Goal: Task Accomplishment & Management: Complete application form

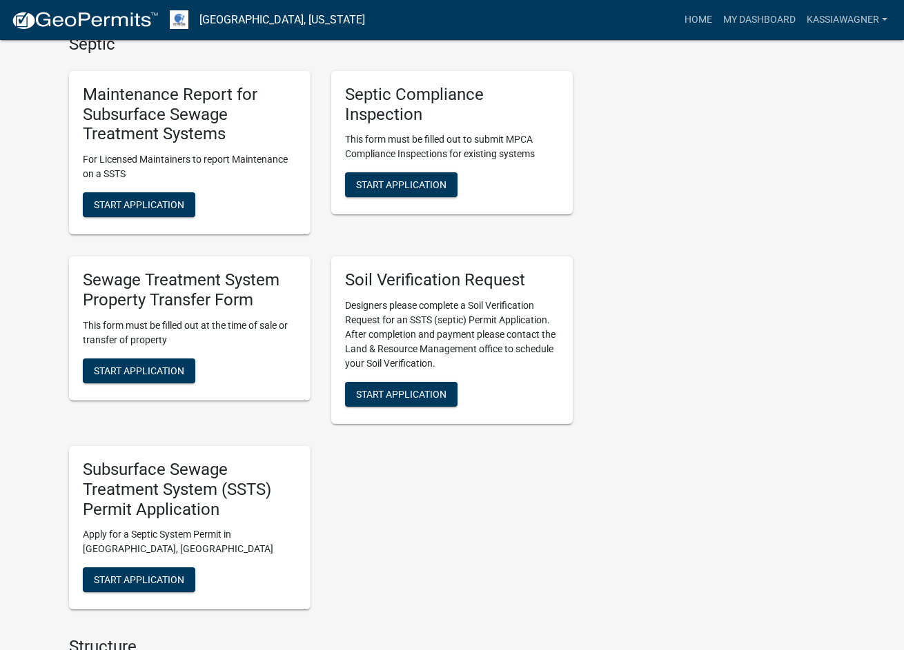
scroll to position [621, 0]
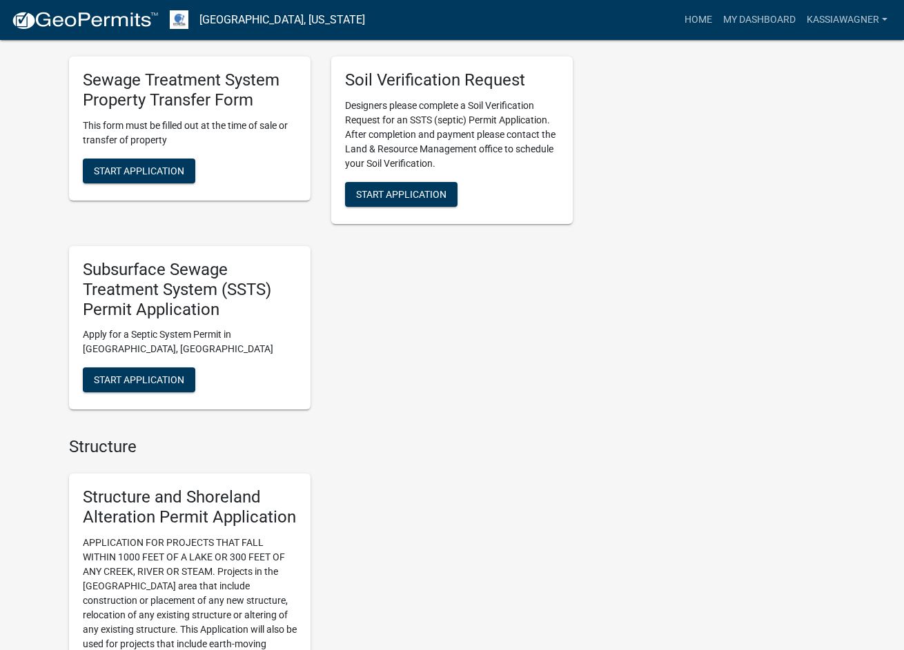
click at [185, 157] on div "Sewage Treatment System Property Transfer Form This form must be filled out at …" at bounding box center [189, 129] width 241 height 144
click at [185, 160] on button "Start Application" at bounding box center [139, 171] width 112 height 25
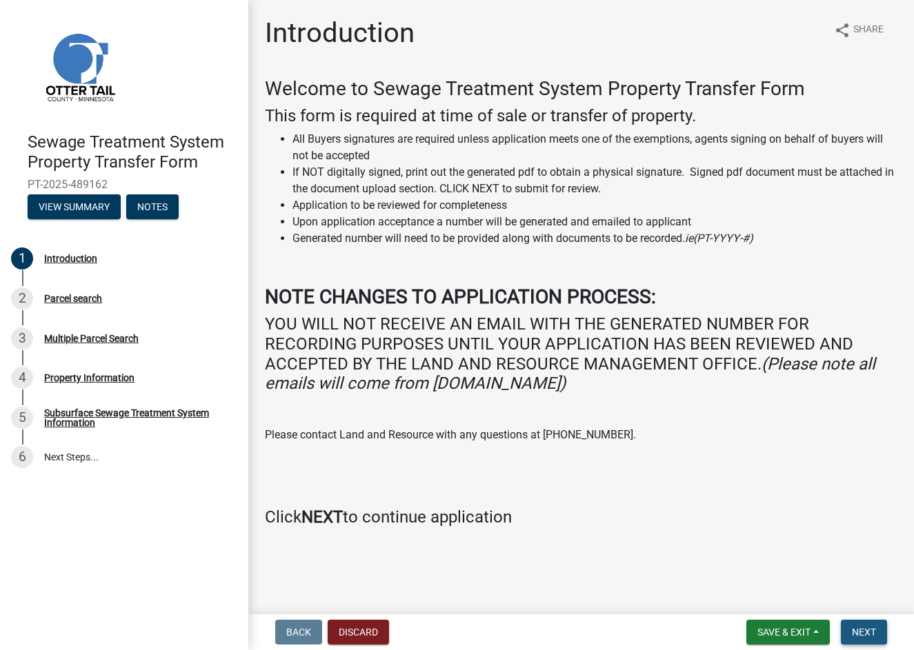
click at [868, 624] on button "Next" at bounding box center [864, 632] width 46 height 25
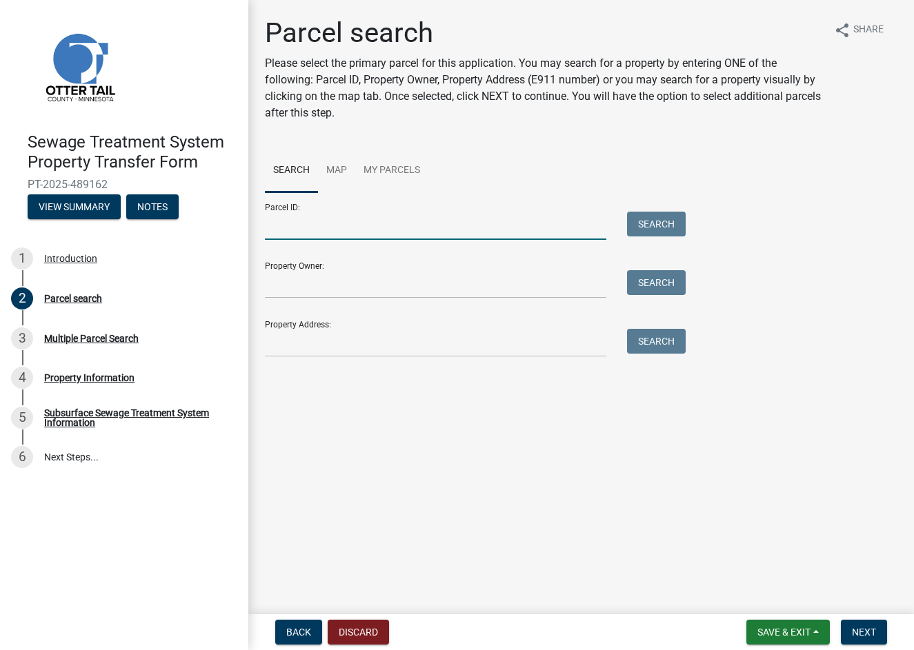
click at [343, 221] on input "Parcel ID:" at bounding box center [435, 226] width 341 height 28
paste input "32000040036004"
type input "32000040036004"
click at [668, 225] on button "Search" at bounding box center [656, 224] width 59 height 25
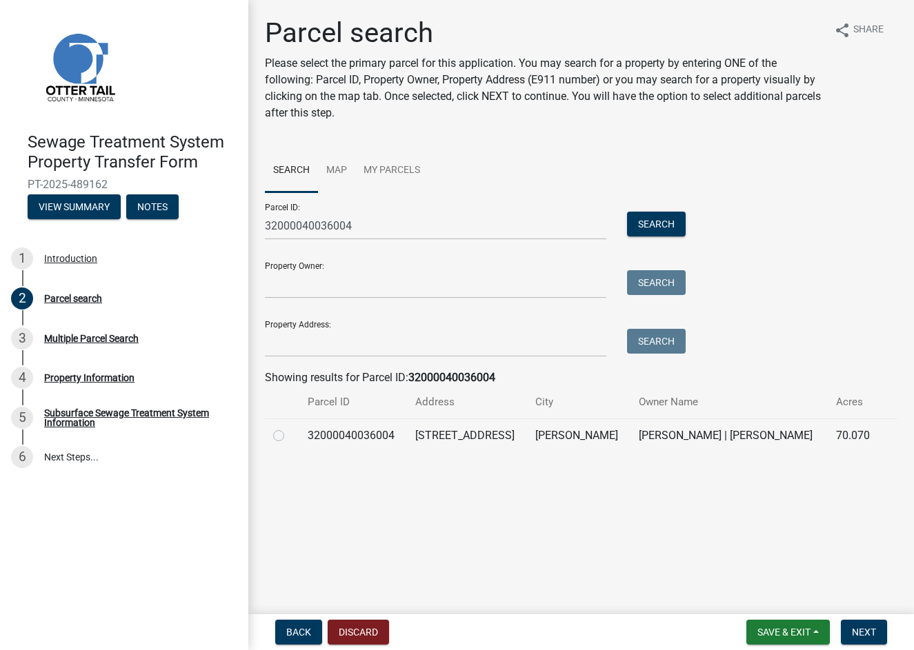
click at [388, 432] on td "32000040036004" at bounding box center [353, 436] width 108 height 34
click at [290, 428] on label at bounding box center [290, 428] width 0 height 0
click at [290, 435] on input "radio" at bounding box center [294, 432] width 9 height 9
radio input "true"
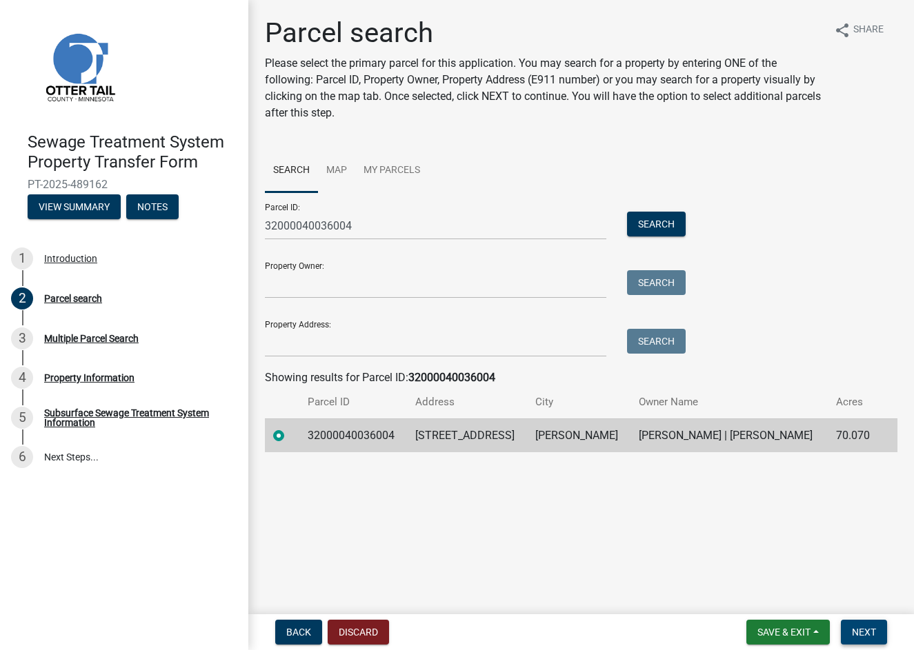
click at [859, 630] on span "Next" at bounding box center [864, 632] width 24 height 11
click at [864, 632] on span "Next" at bounding box center [864, 632] width 24 height 11
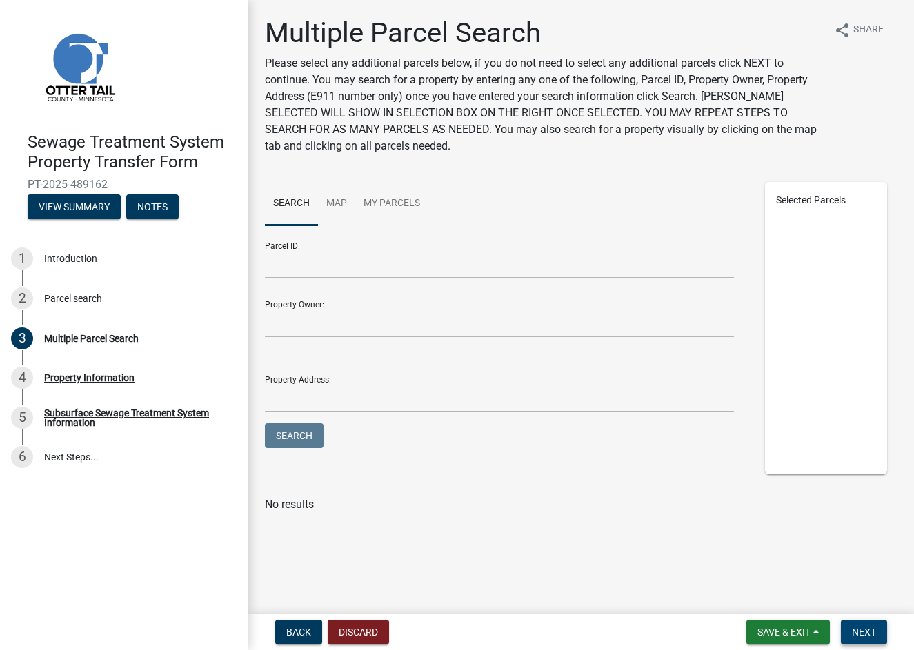
click at [861, 626] on button "Next" at bounding box center [864, 632] width 46 height 25
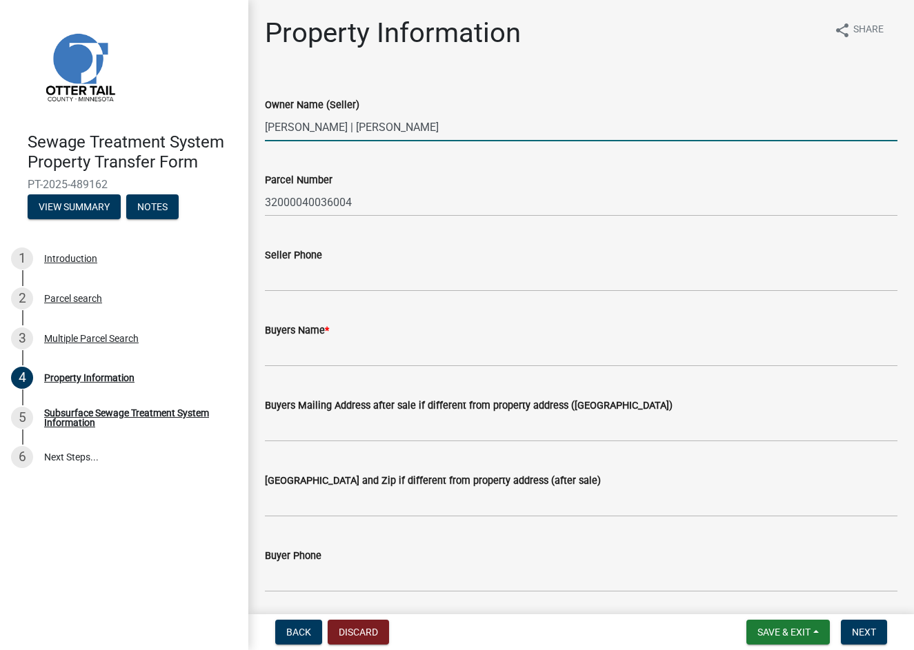
click at [400, 131] on input "[PERSON_NAME] | [PERSON_NAME]" at bounding box center [581, 127] width 632 height 28
click at [322, 354] on input "Buyers Name *" at bounding box center [581, 353] width 632 height 28
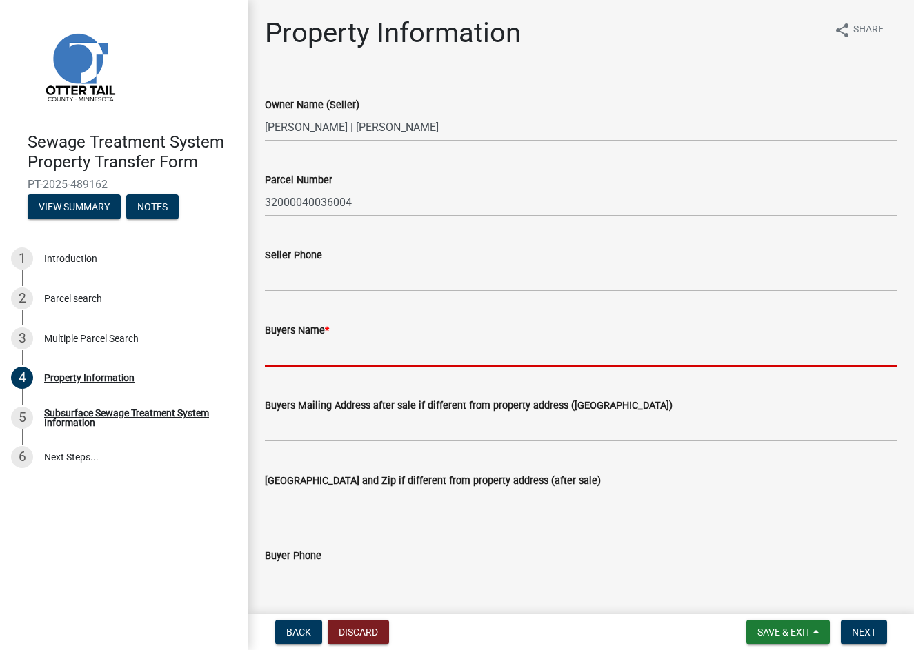
paste input "[PERSON_NAME] | [PERSON_NAME]"
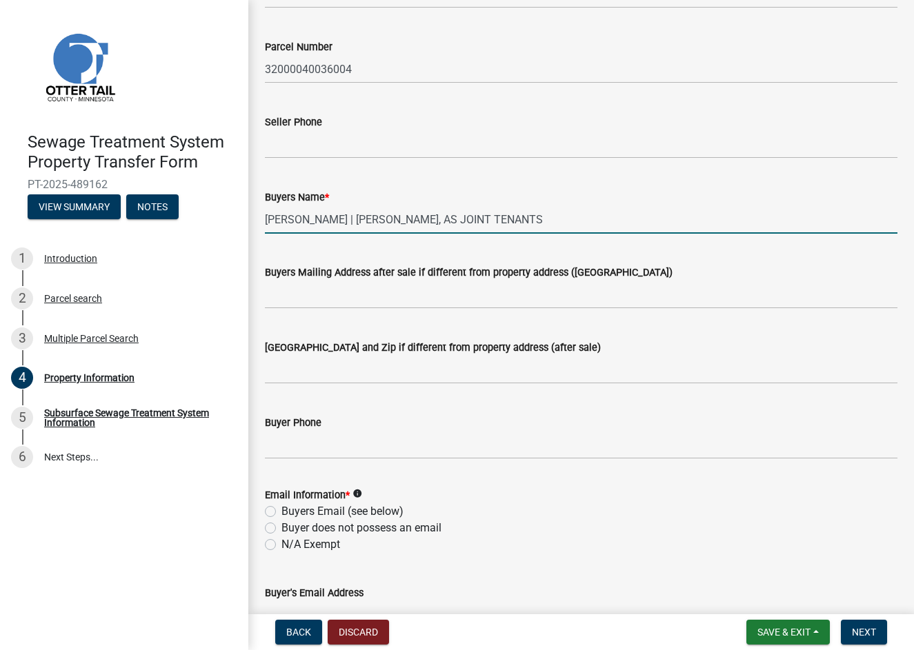
scroll to position [345, 0]
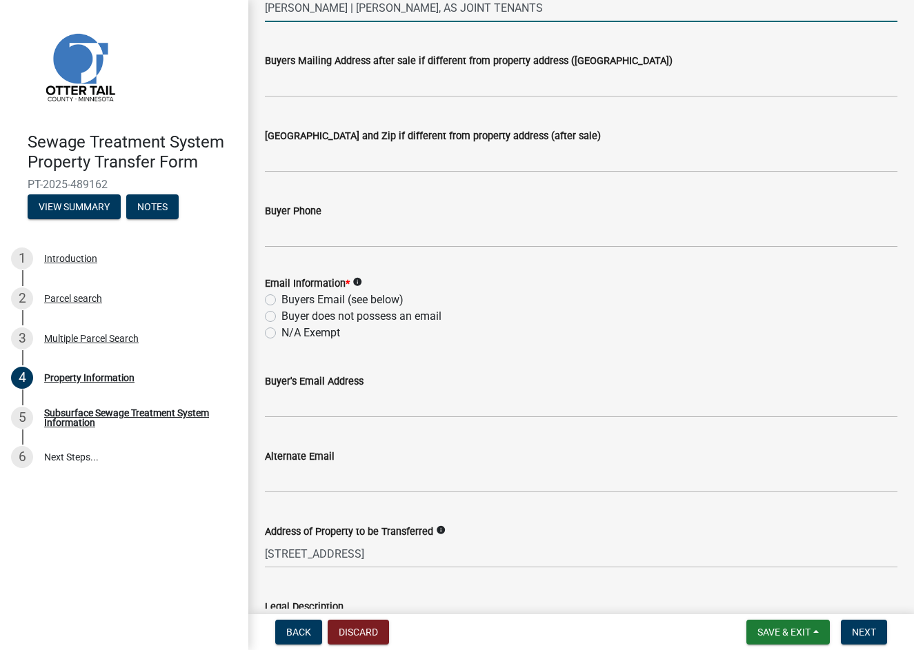
type input "[PERSON_NAME] | [PERSON_NAME], AS JOINT TENANTS"
click at [309, 332] on label "N/A Exempt" at bounding box center [310, 333] width 59 height 17
click at [290, 332] on input "N/A Exempt" at bounding box center [285, 329] width 9 height 9
radio input "true"
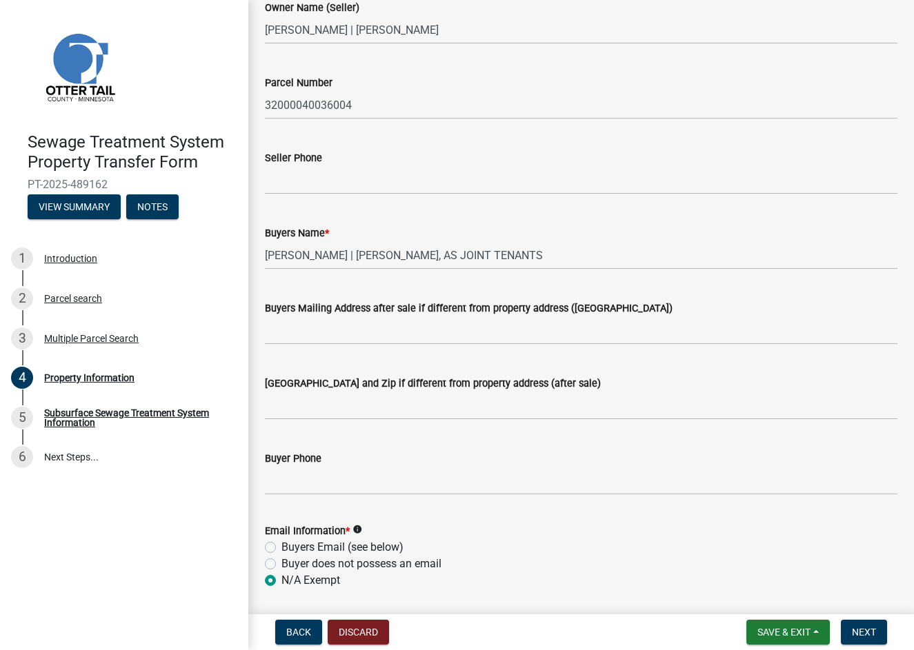
scroll to position [0, 0]
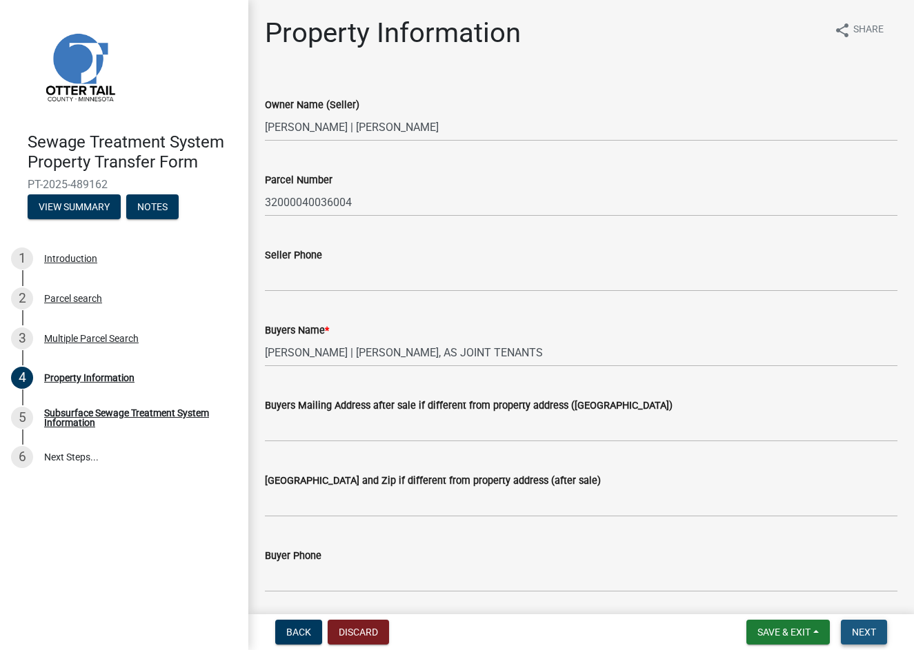
click at [873, 640] on button "Next" at bounding box center [864, 632] width 46 height 25
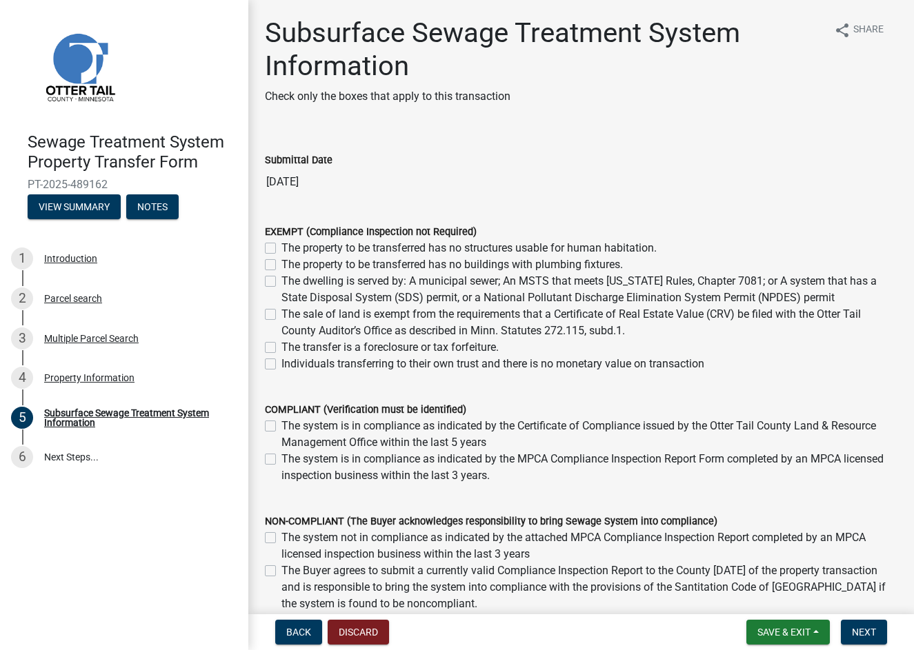
click at [281, 315] on label "The sale of land is exempt from the requirements that a Certificate of Real Est…" at bounding box center [589, 322] width 616 height 33
click at [281, 315] on input "The sale of land is exempt from the requirements that a Certificate of Real Est…" at bounding box center [285, 310] width 9 height 9
checkbox input "true"
checkbox input "false"
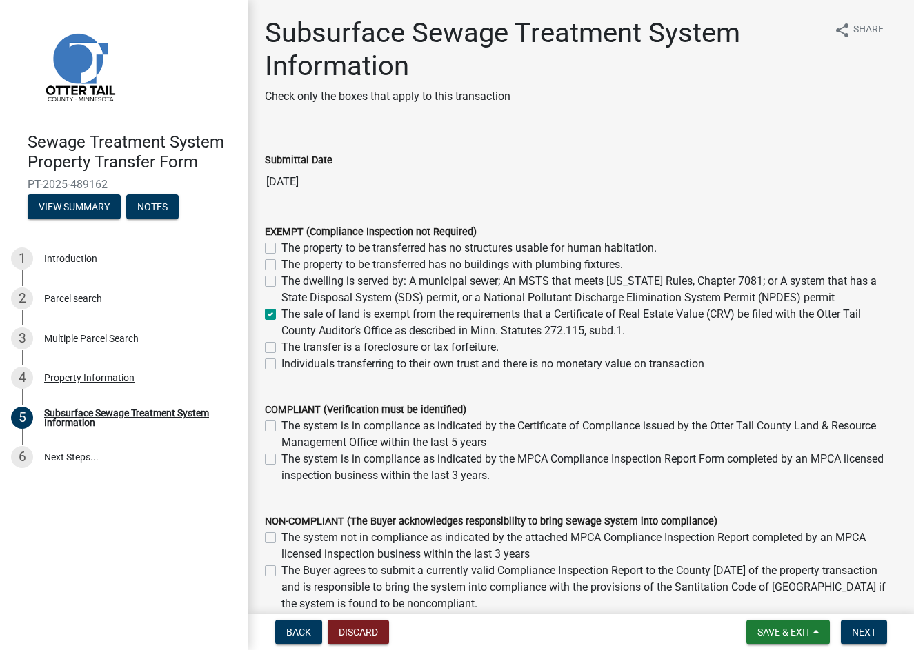
checkbox input "false"
checkbox input "true"
checkbox input "false"
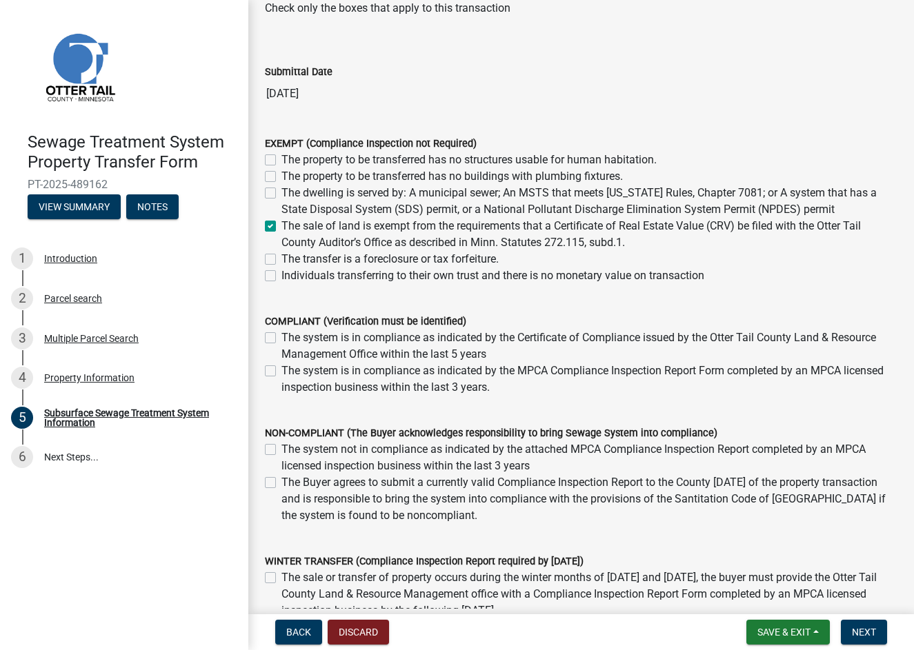
scroll to position [209, 0]
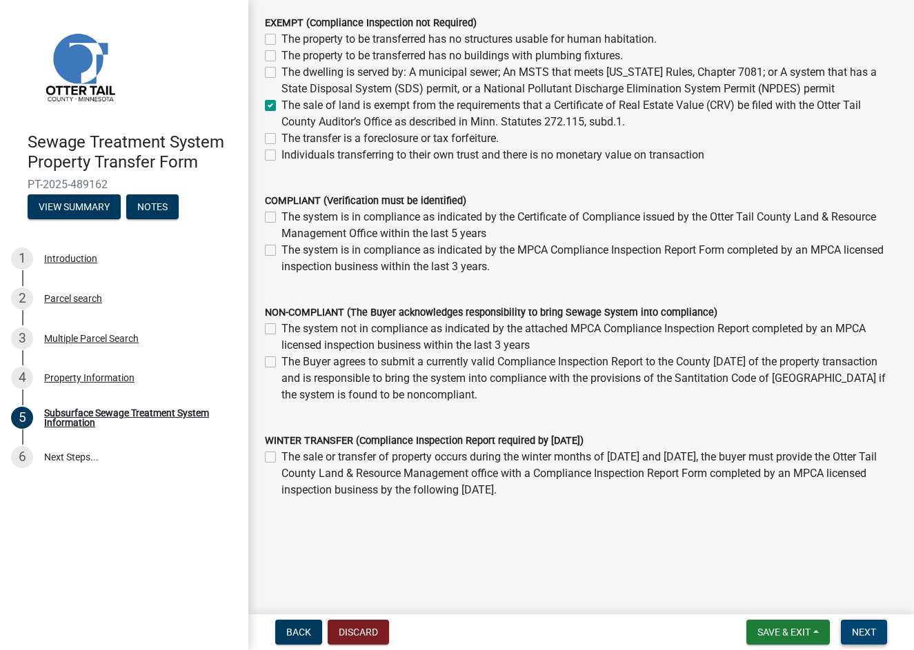
click at [868, 642] on button "Next" at bounding box center [864, 632] width 46 height 25
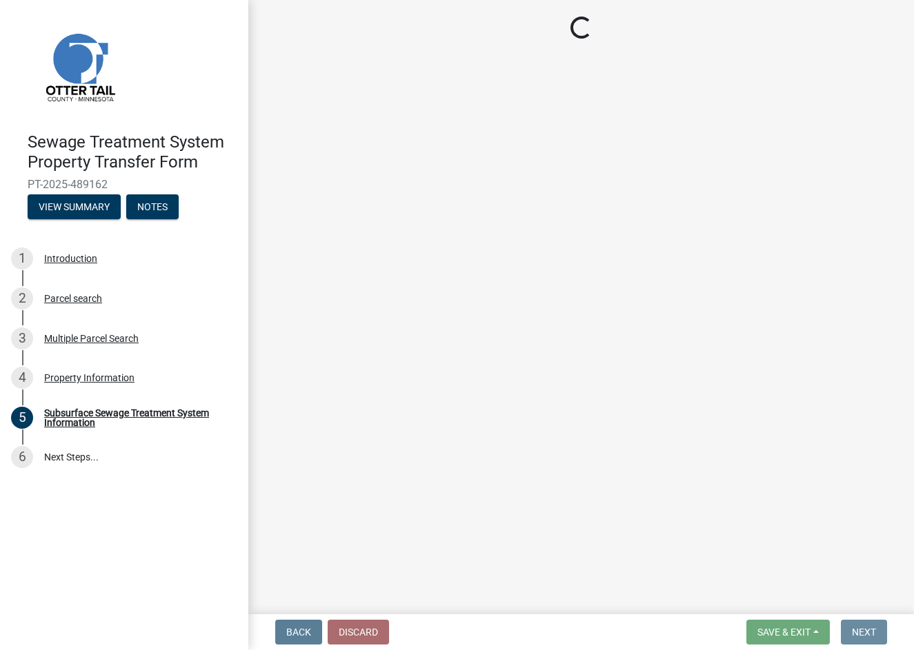
scroll to position [0, 0]
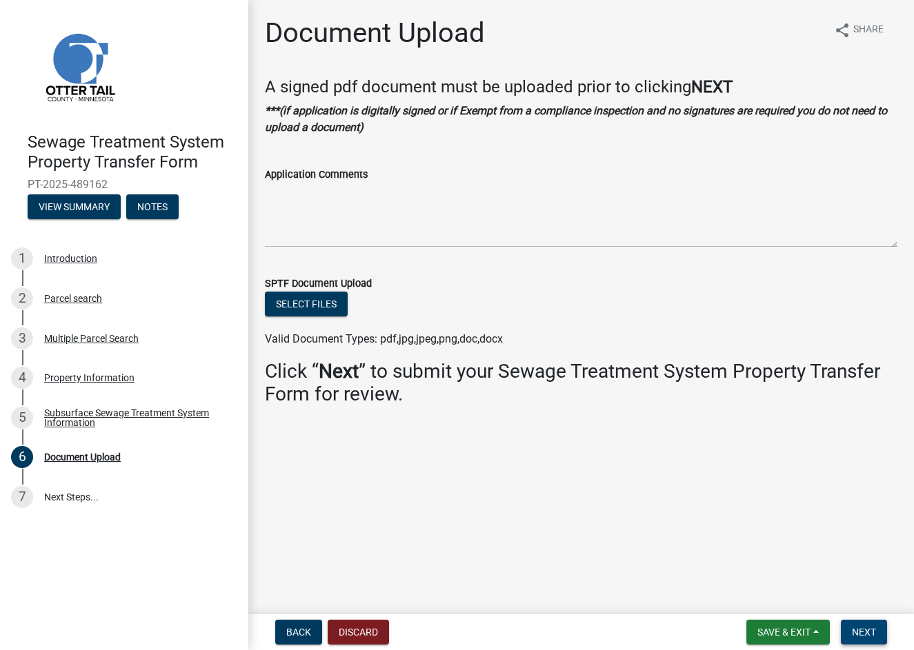
click at [868, 642] on button "Next" at bounding box center [864, 632] width 46 height 25
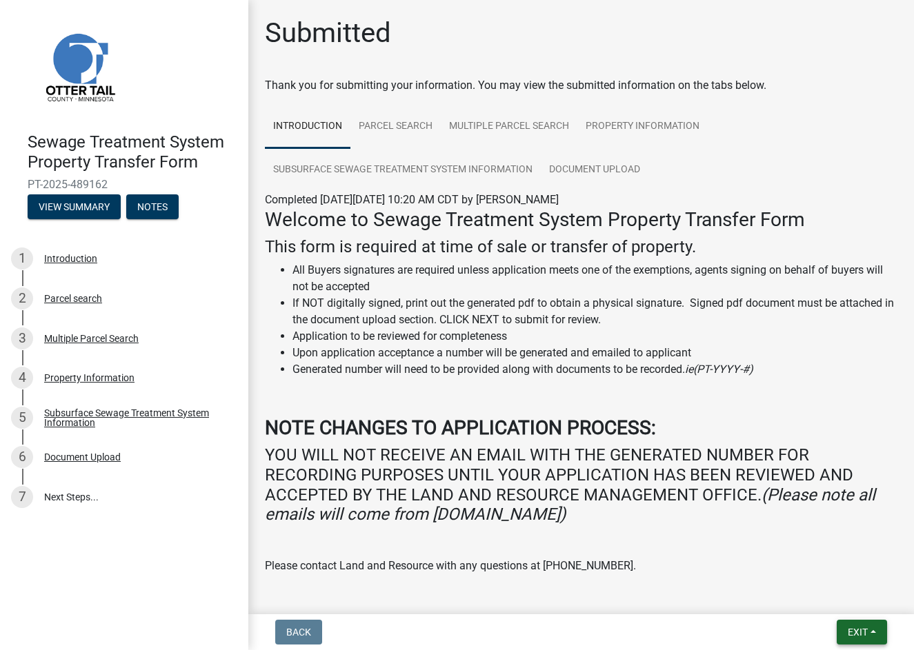
click at [869, 632] on button "Exit" at bounding box center [862, 632] width 50 height 25
click at [846, 608] on button "Save & Exit" at bounding box center [832, 596] width 110 height 33
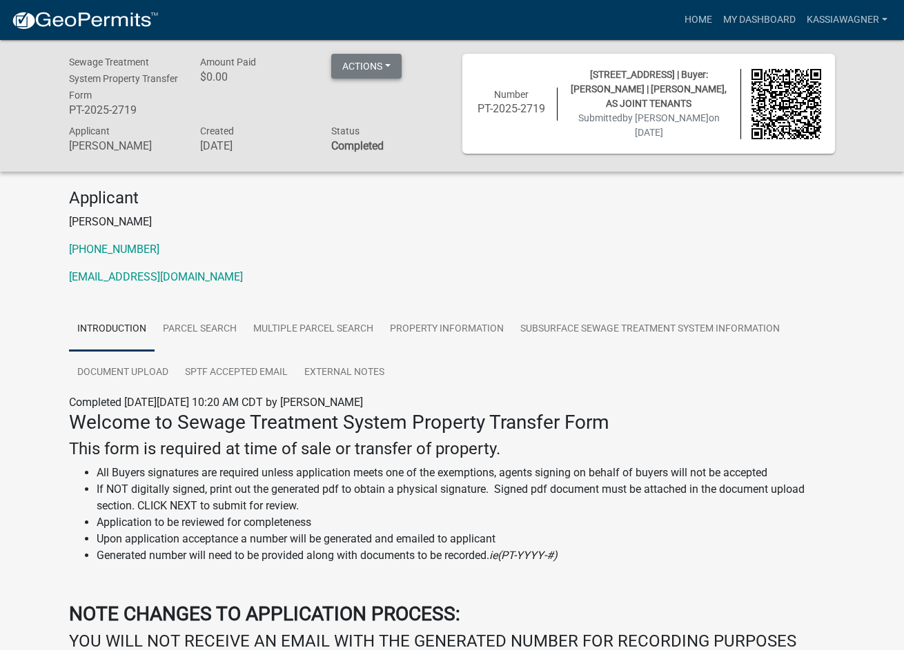
click at [374, 71] on button "Actions" at bounding box center [366, 66] width 70 height 25
click at [394, 93] on link "Printer Friendly" at bounding box center [386, 102] width 110 height 33
